Goal: Transaction & Acquisition: Purchase product/service

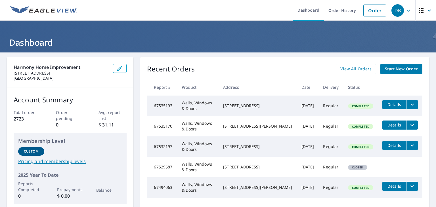
click at [375, 15] on link "Order" at bounding box center [374, 11] width 23 height 12
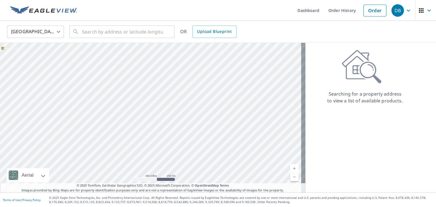
click at [375, 15] on link "Order" at bounding box center [374, 11] width 23 height 12
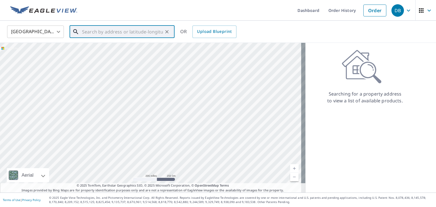
click at [142, 37] on input "text" at bounding box center [122, 32] width 81 height 16
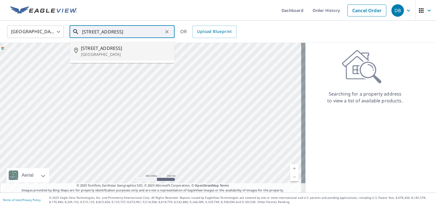
click at [107, 52] on p "[GEOGRAPHIC_DATA]" at bounding box center [125, 55] width 89 height 6
type input "[STREET_ADDRESS]"
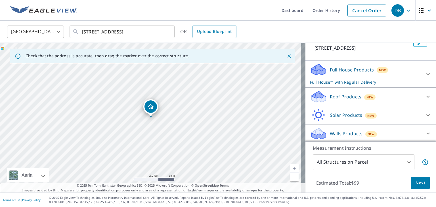
scroll to position [42, 0]
click at [317, 75] on div "Full House Products New Full House™ with Regular Delivery" at bounding box center [365, 73] width 111 height 22
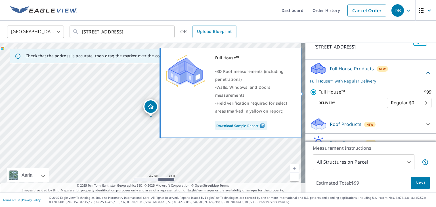
click at [310, 92] on input "Full House™ $99" at bounding box center [314, 92] width 9 height 7
checkbox input "false"
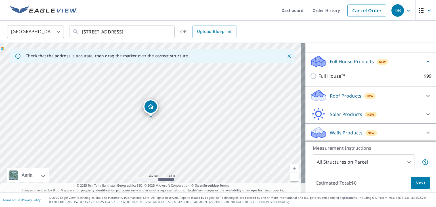
click at [336, 132] on p "Walls Products" at bounding box center [346, 132] width 33 height 7
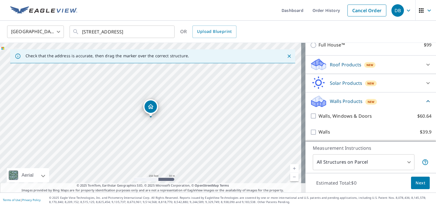
scroll to position [81, 0]
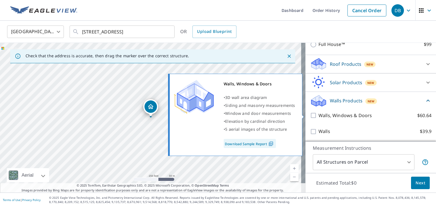
click at [310, 116] on input "Walls, Windows & Doors $60.64" at bounding box center [314, 115] width 9 height 7
checkbox input "true"
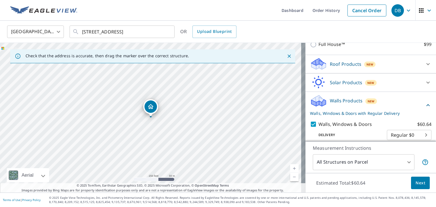
click at [415, 182] on span "Next" at bounding box center [420, 183] width 10 height 7
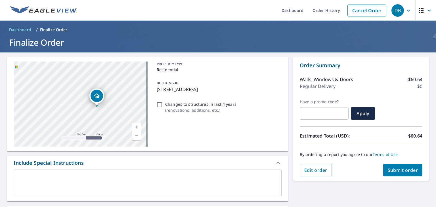
click at [136, 125] on link "Current Level 16, Zoom In" at bounding box center [136, 127] width 9 height 9
drag, startPoint x: 112, startPoint y: 101, endPoint x: 110, endPoint y: 98, distance: 4.3
click at [110, 98] on icon "Dropped pin, building 1, Residential property, 213 Newgate Rd East Granby, CT 0…" at bounding box center [111, 95] width 7 height 7
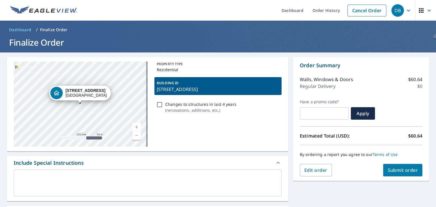
click at [400, 169] on span "Submit order" at bounding box center [402, 170] width 30 height 6
checkbox input "true"
